Goal: Register for event/course

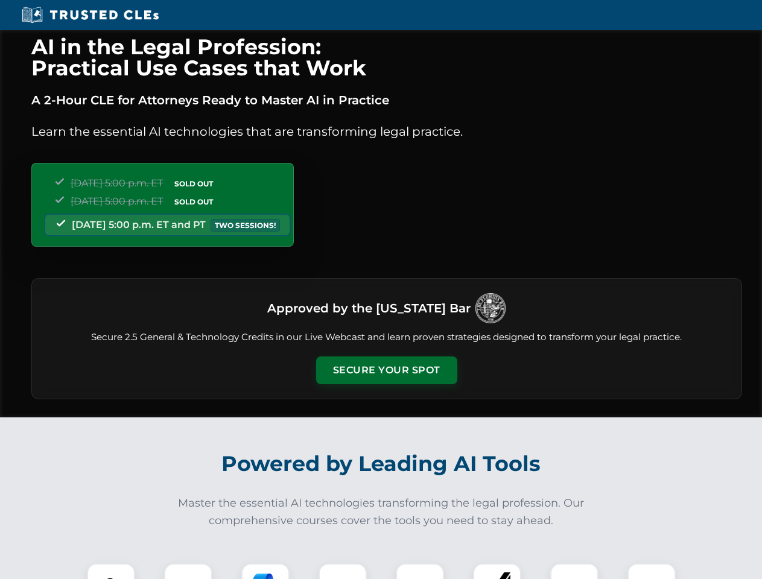
click at [386, 370] on button "Secure Your Spot" at bounding box center [386, 370] width 141 height 28
click at [111, 571] on img at bounding box center [110, 587] width 35 height 35
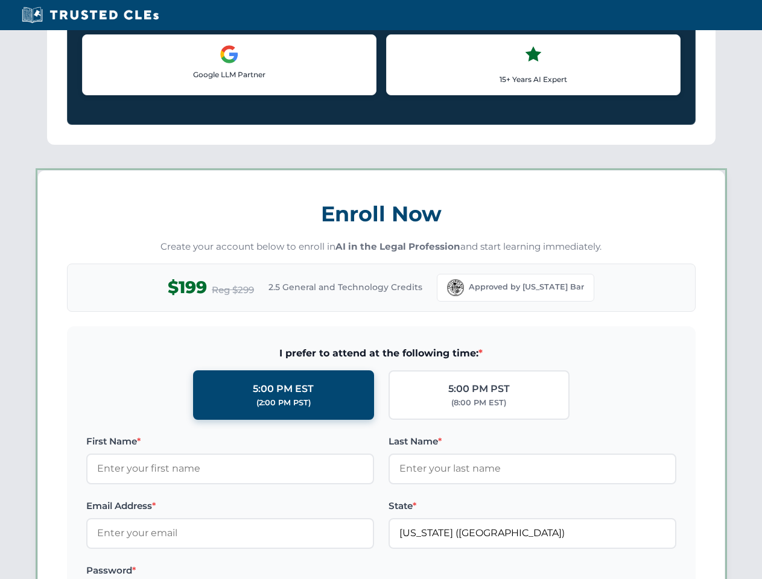
click at [343, 571] on label "Password *" at bounding box center [230, 570] width 288 height 14
